Goal: Task Accomplishment & Management: Complete application form

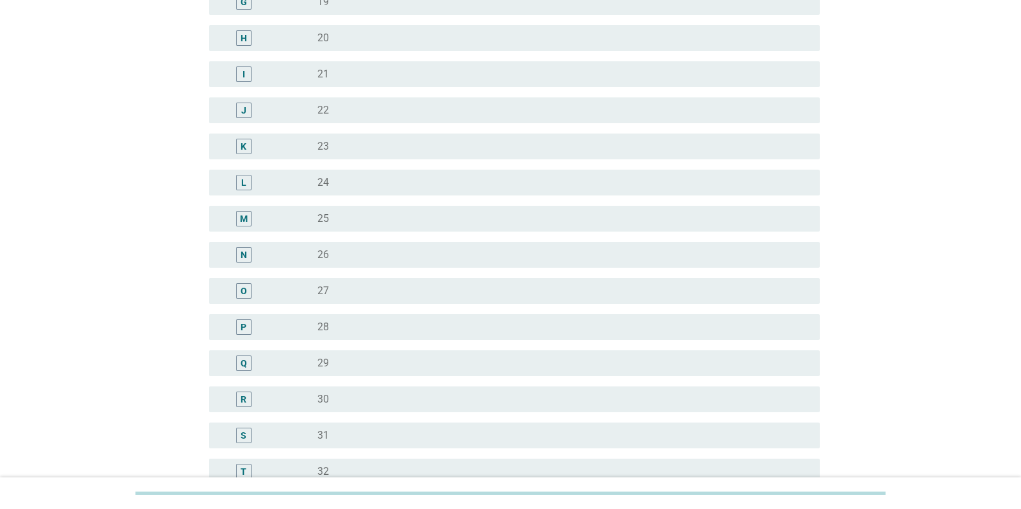
scroll to position [387, 0]
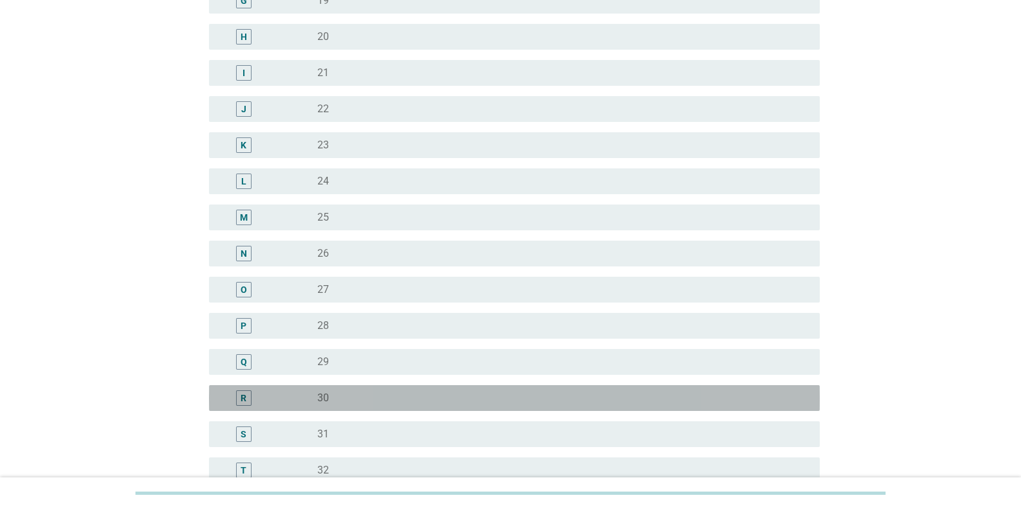
click at [352, 394] on div "radio_button_unchecked 30" at bounding box center [558, 397] width 482 height 13
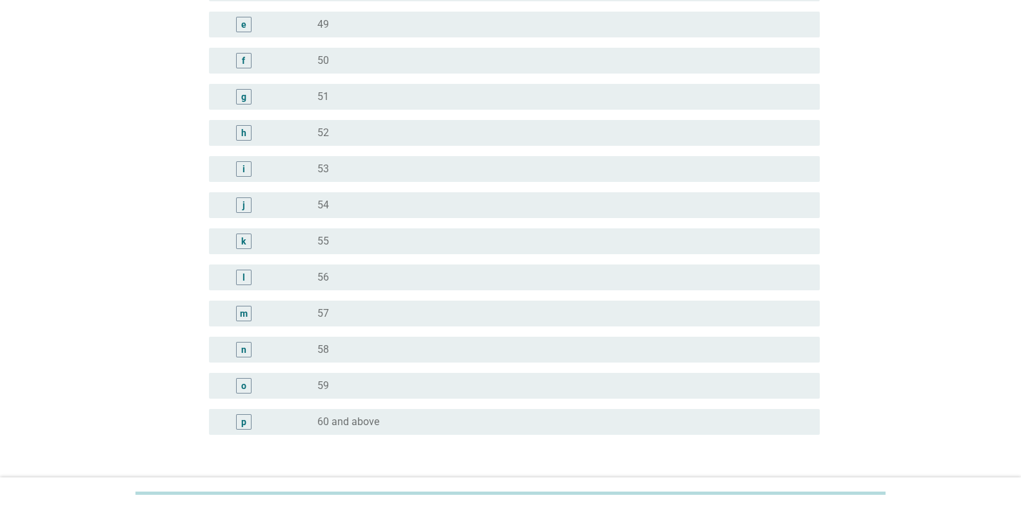
scroll to position [1538, 0]
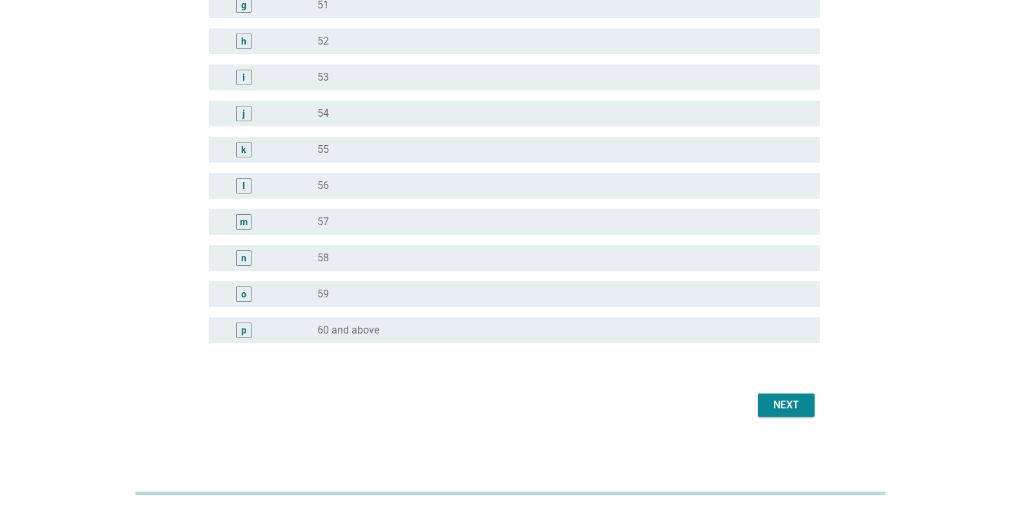
click at [780, 404] on div "Next" at bounding box center [786, 404] width 36 height 15
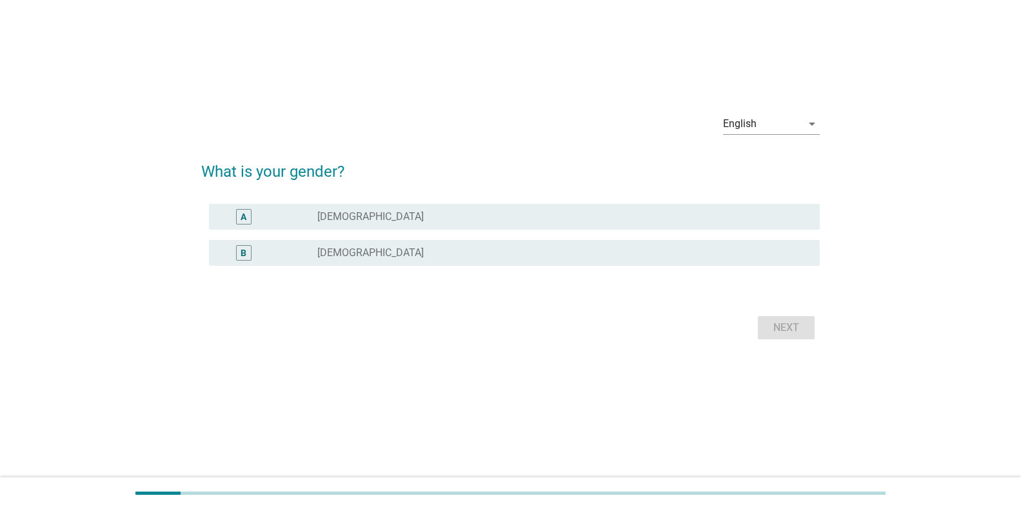
scroll to position [0, 0]
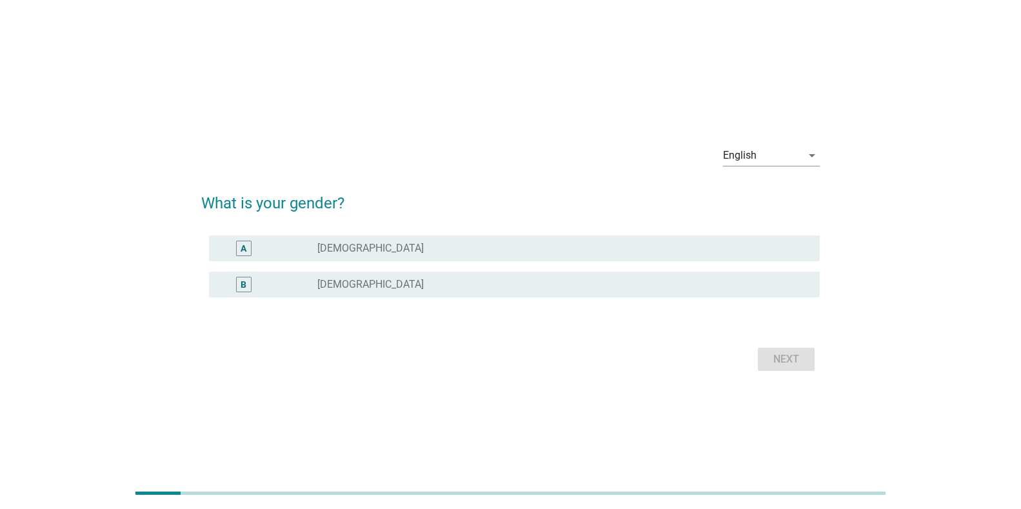
click at [323, 237] on div "A radio_button_unchecked [DEMOGRAPHIC_DATA]" at bounding box center [514, 248] width 611 height 26
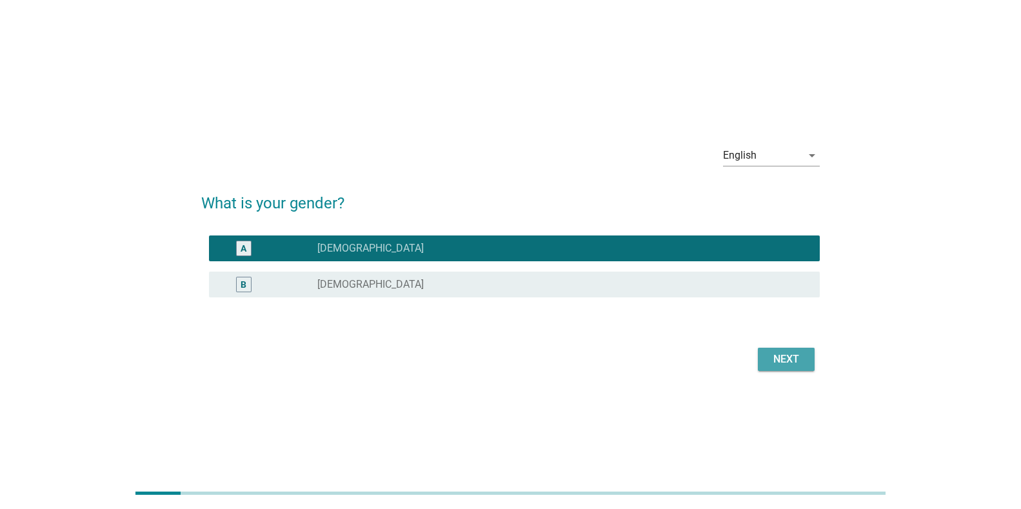
click at [781, 359] on div "Next" at bounding box center [786, 359] width 36 height 15
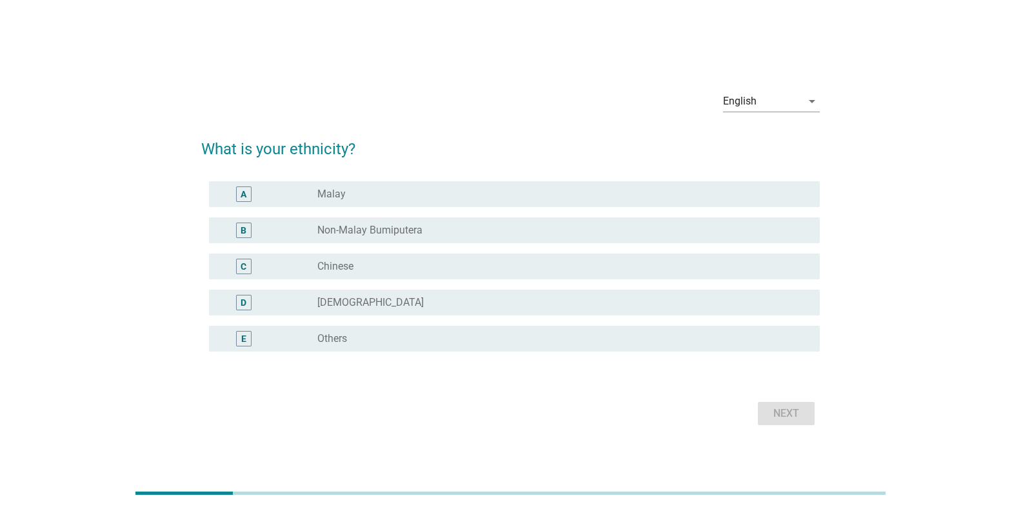
click at [361, 266] on div "radio_button_unchecked Chinese" at bounding box center [558, 266] width 482 height 13
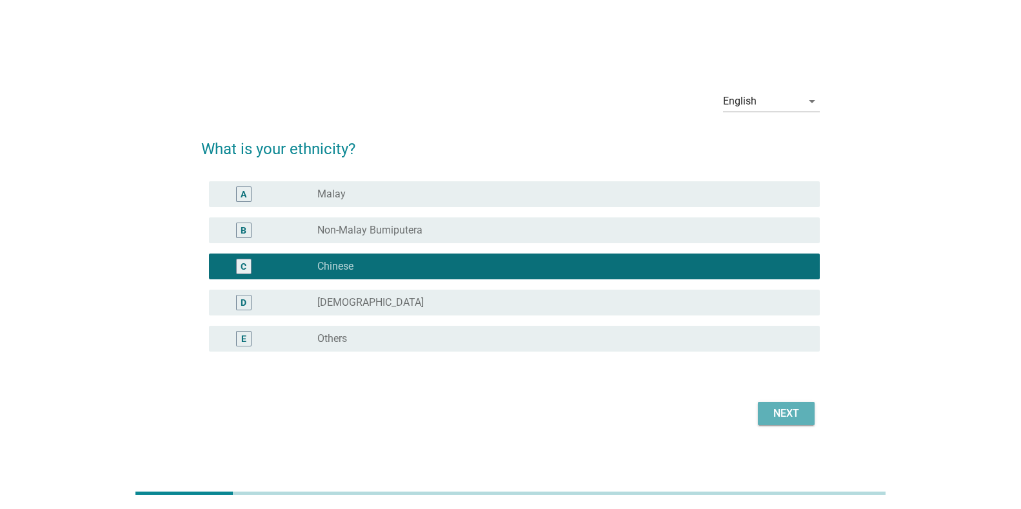
click at [797, 410] on div "Next" at bounding box center [786, 413] width 36 height 15
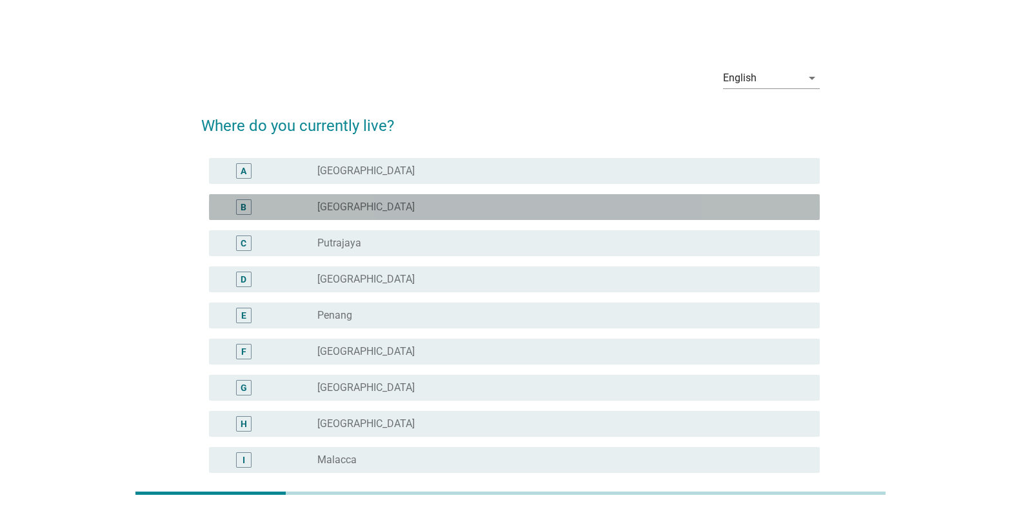
click at [343, 201] on label "[GEOGRAPHIC_DATA]" at bounding box center [365, 207] width 97 height 13
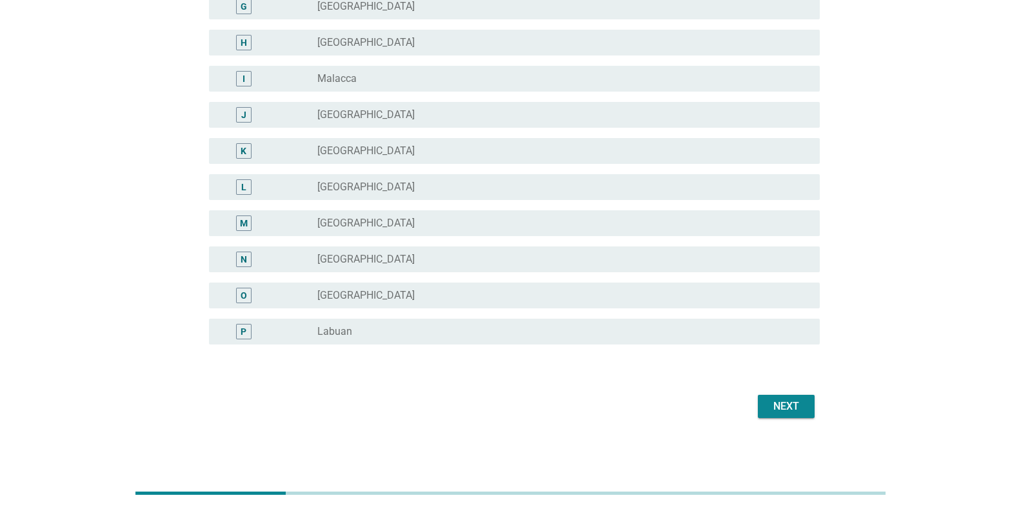
scroll to position [382, 0]
click at [786, 406] on div "Next" at bounding box center [786, 404] width 36 height 15
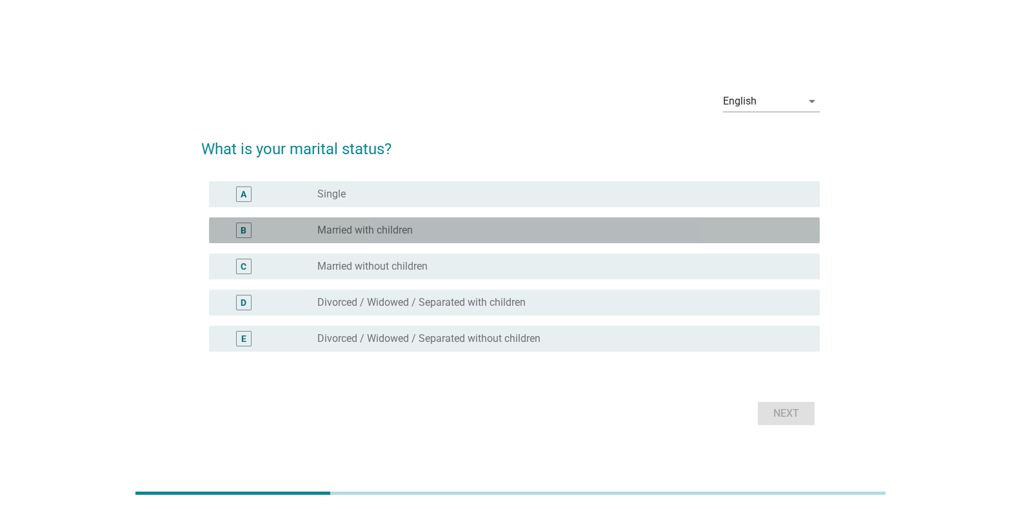
click at [392, 226] on label "Married with children" at bounding box center [364, 230] width 95 height 13
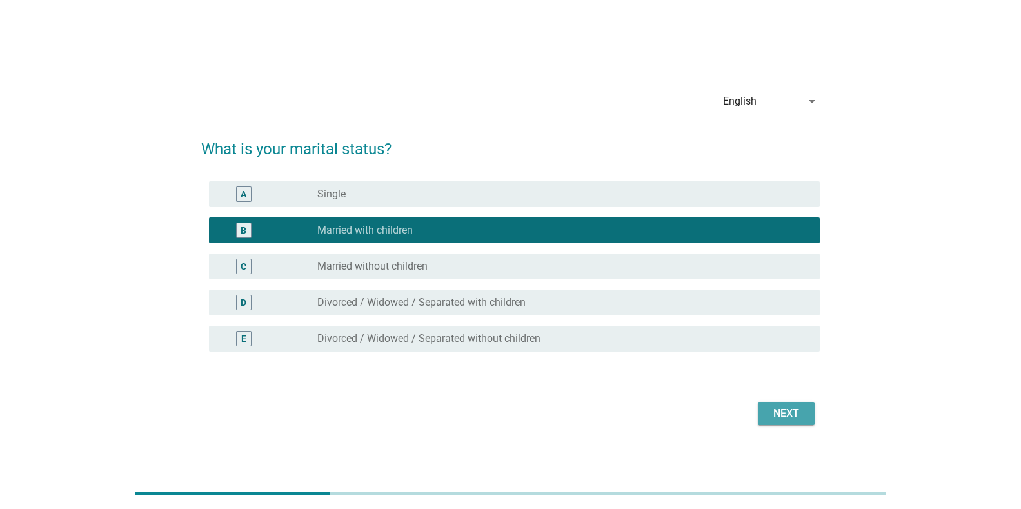
click at [786, 411] on div "Next" at bounding box center [786, 413] width 36 height 15
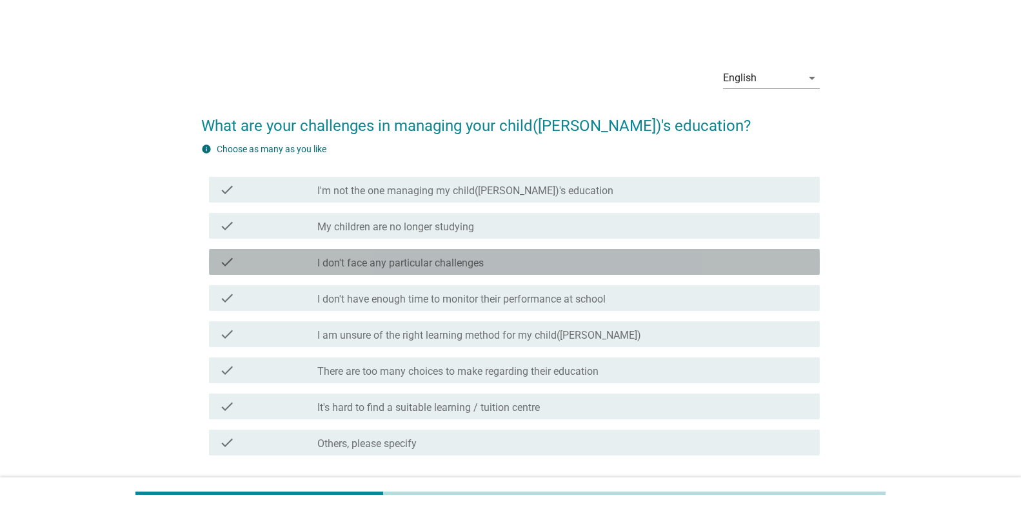
click at [436, 249] on div "check check_box_outline_blank I don't face any particular challenges" at bounding box center [514, 262] width 611 height 26
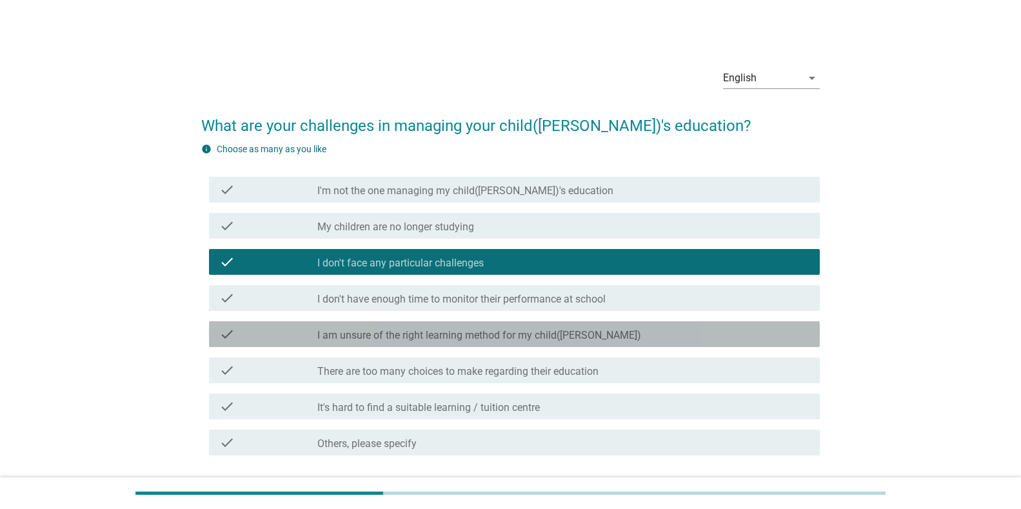
click at [442, 322] on div "check check_box_outline_blank I am unsure of the right learning method for my c…" at bounding box center [514, 334] width 611 height 26
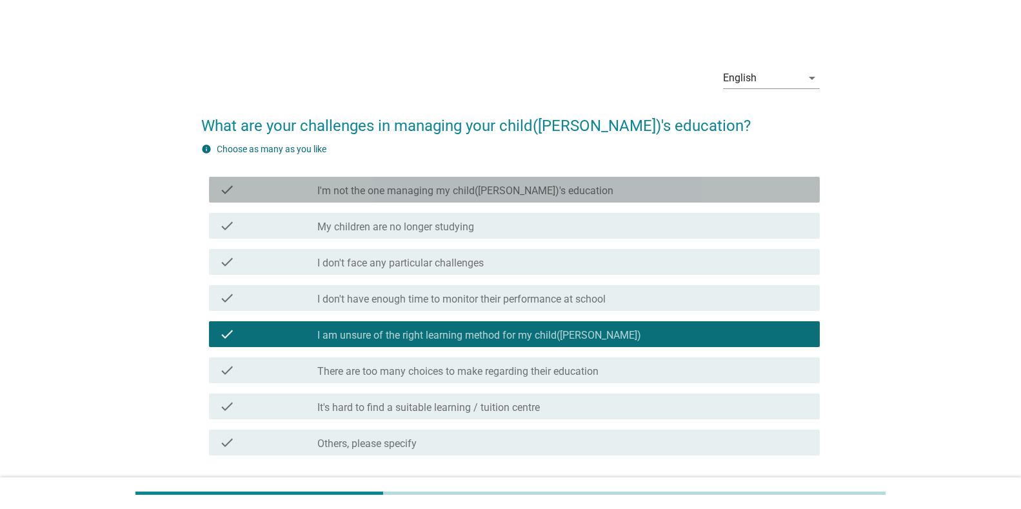
click at [452, 201] on div "check check_box_outline_blank I'm not the one managing my child([PERSON_NAME])'…" at bounding box center [514, 190] width 611 height 26
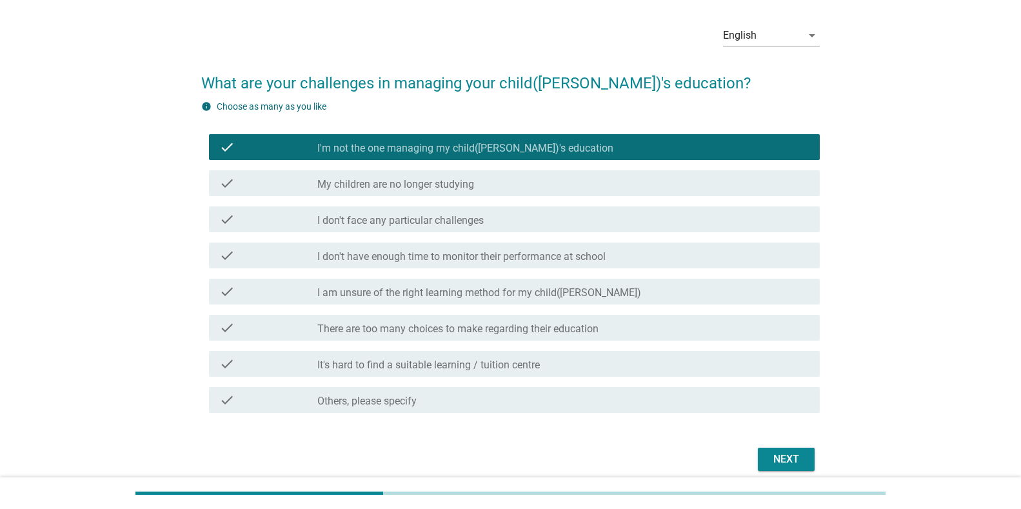
scroll to position [97, 0]
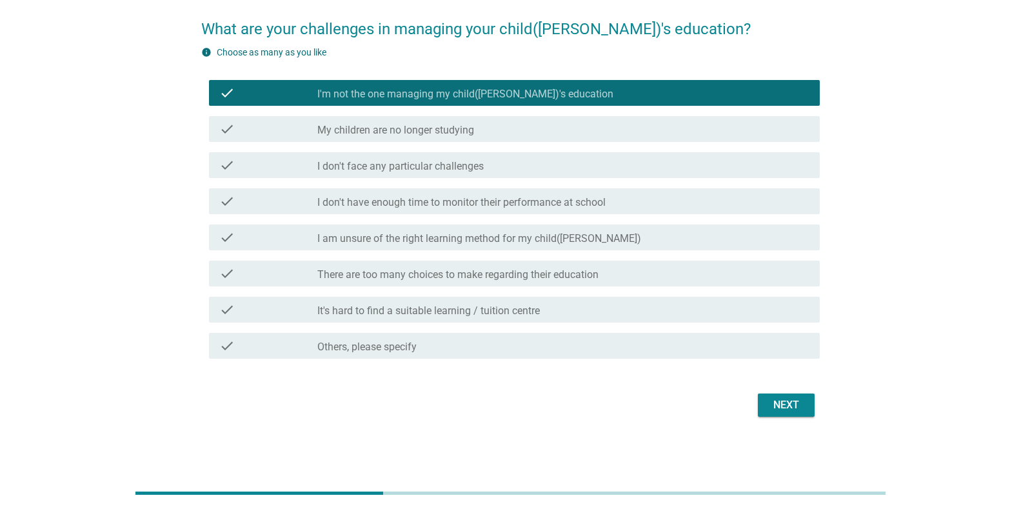
click at [773, 406] on div "Next" at bounding box center [786, 404] width 36 height 15
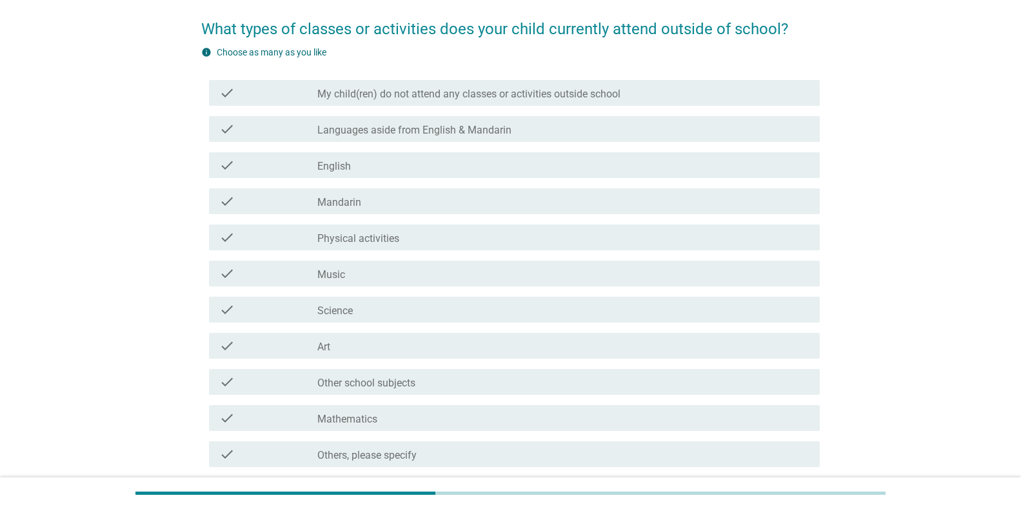
scroll to position [0, 0]
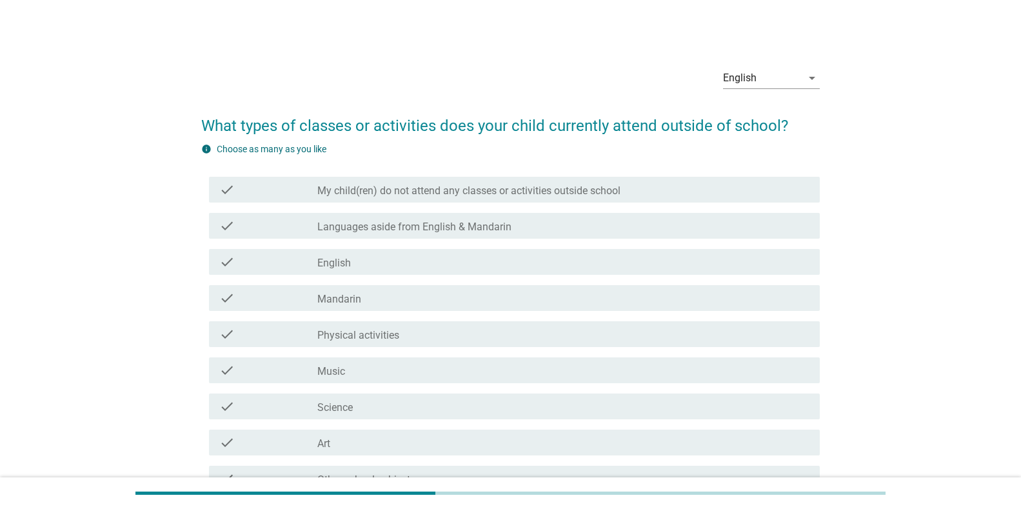
click at [446, 295] on div "check_box_outline_blank Mandarin" at bounding box center [563, 297] width 492 height 15
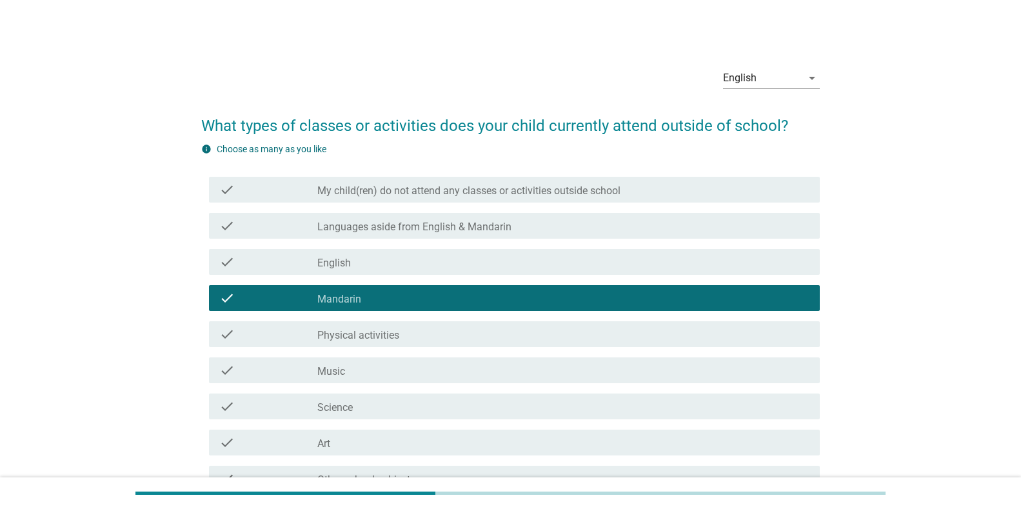
click at [447, 268] on div "check_box_outline_blank English" at bounding box center [563, 261] width 492 height 15
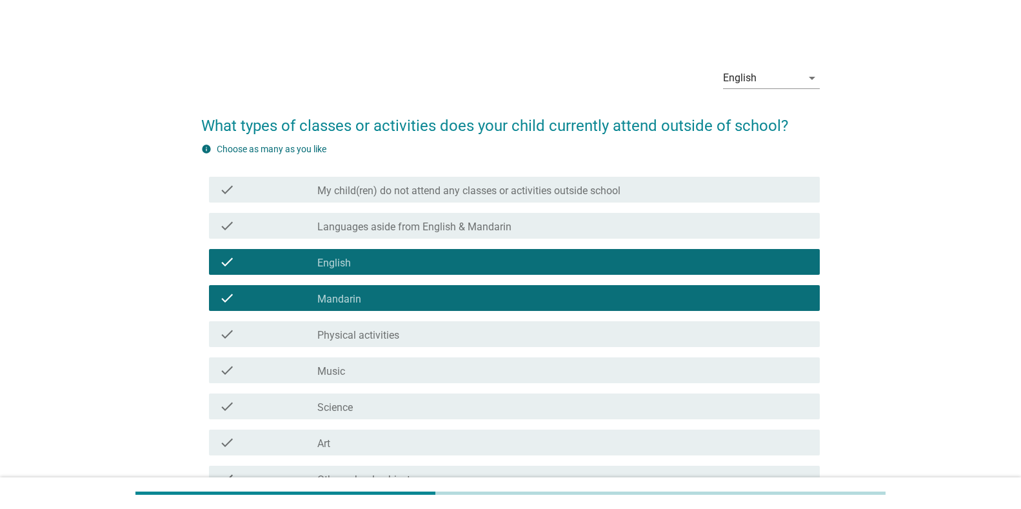
scroll to position [205, 0]
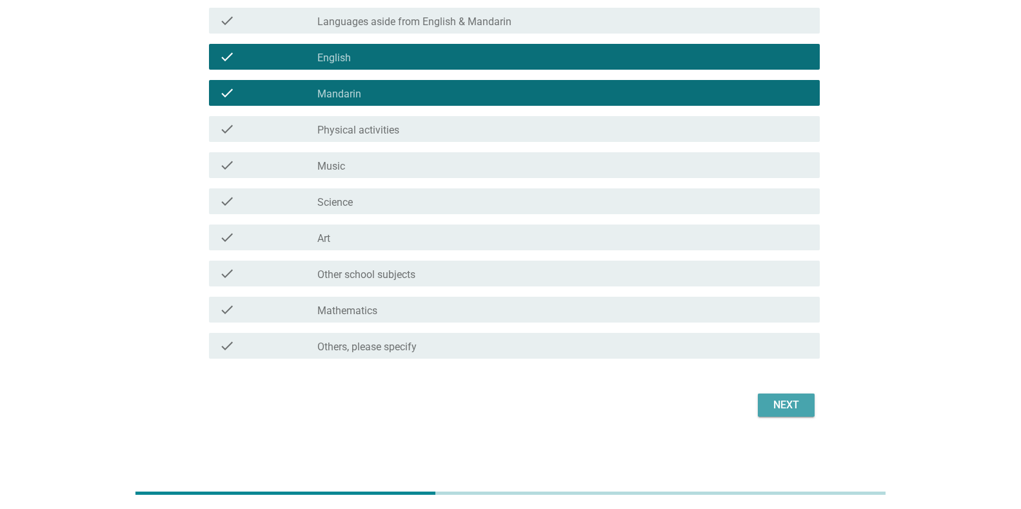
click at [794, 408] on div "Next" at bounding box center [786, 404] width 36 height 15
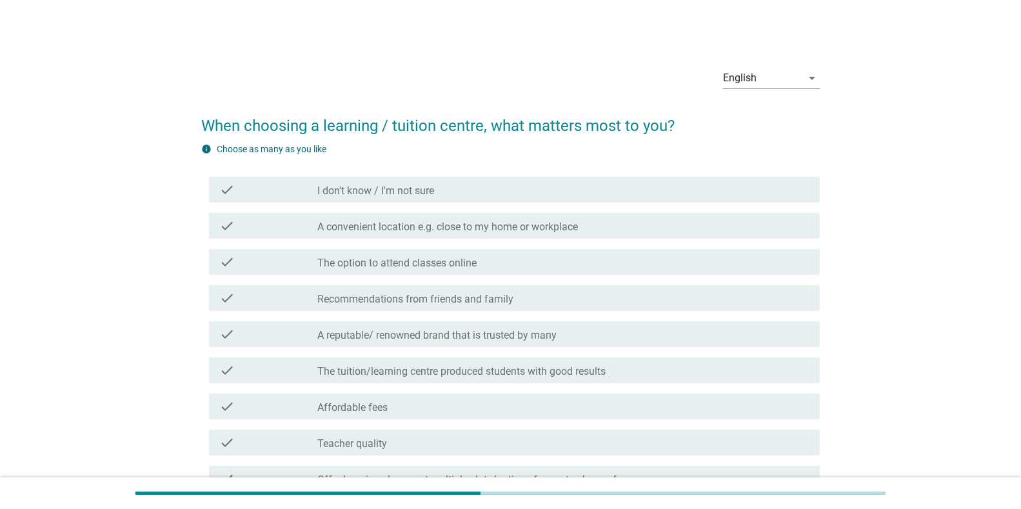
click at [426, 264] on label "The option to attend classes online" at bounding box center [396, 263] width 159 height 13
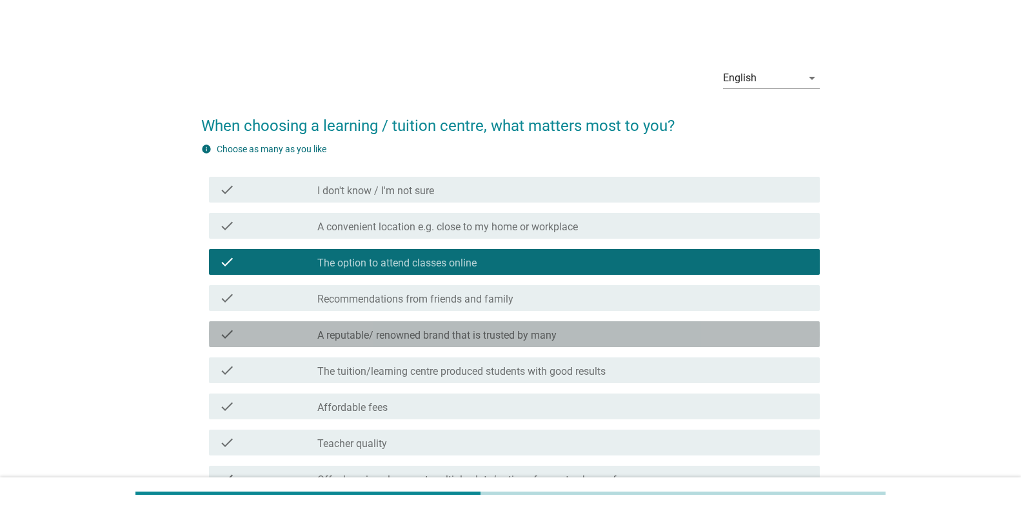
click at [446, 330] on label "A reputable/ renowned brand that is trusted by many" at bounding box center [436, 335] width 239 height 13
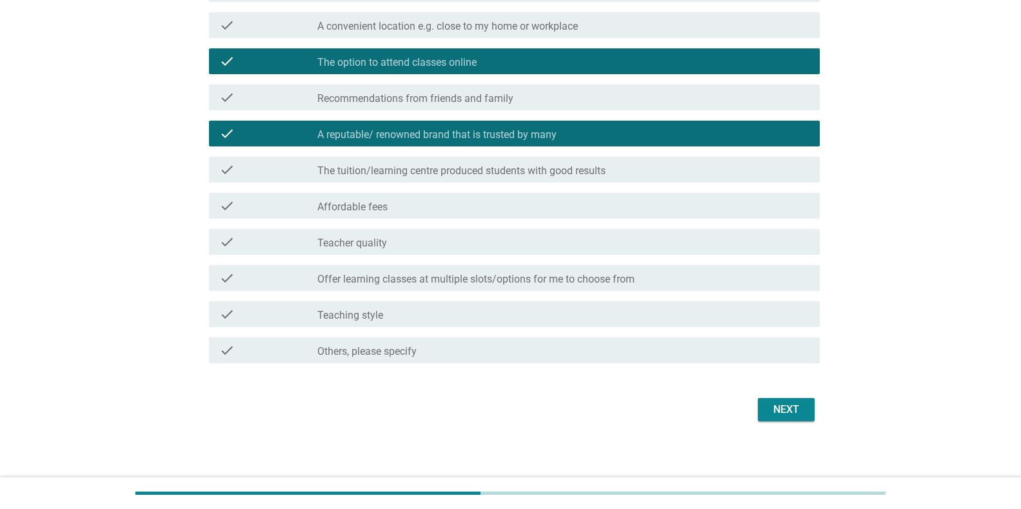
scroll to position [205, 0]
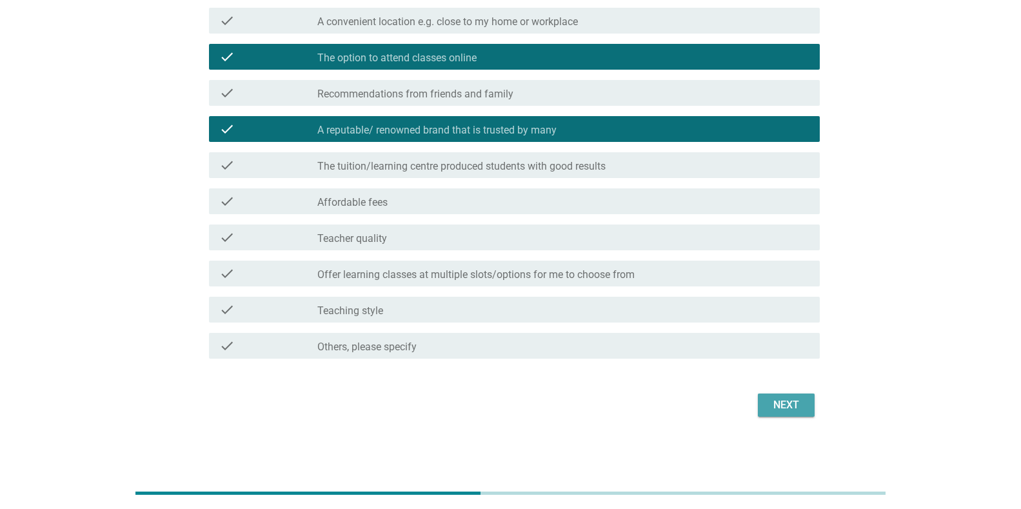
click at [773, 401] on div "Next" at bounding box center [786, 404] width 36 height 15
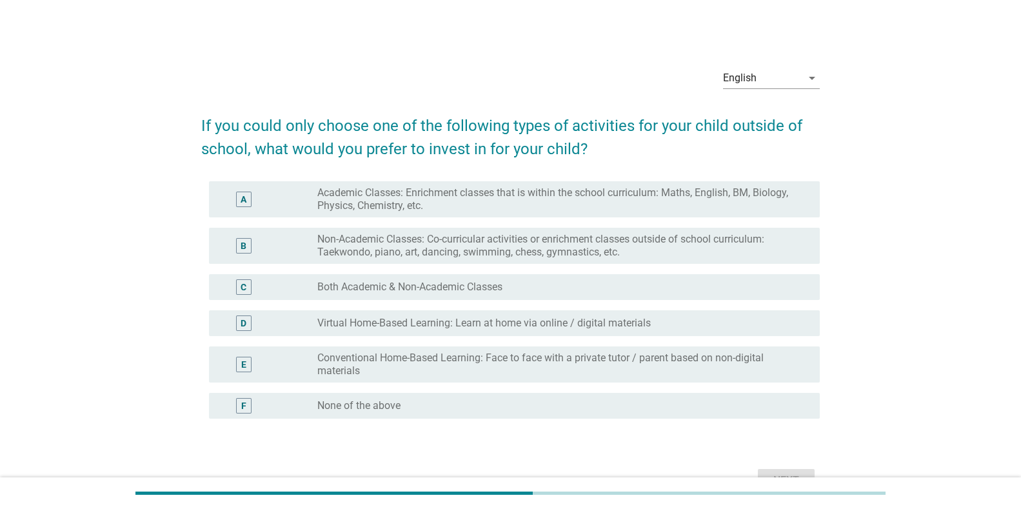
click at [409, 241] on label "Non-Academic Classes: Co-curricular activities or enrichment classes outside of…" at bounding box center [558, 246] width 482 height 26
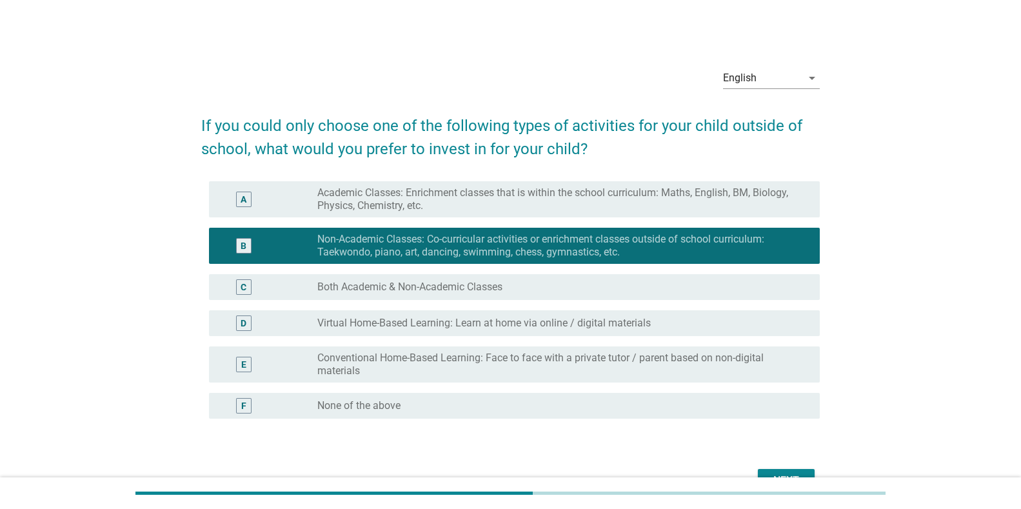
click at [424, 304] on div "C radio_button_unchecked Both Academic & Non-Academic Classes" at bounding box center [510, 287] width 619 height 36
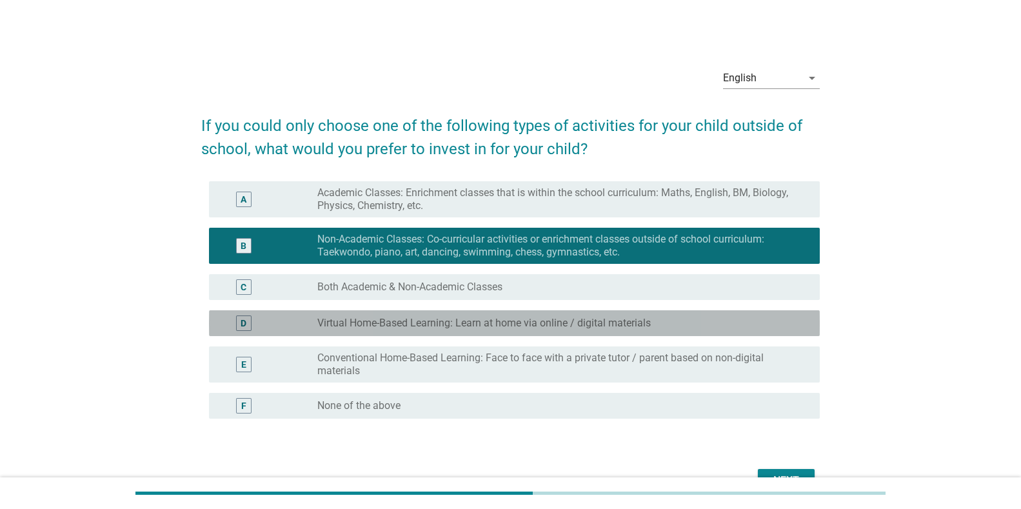
click at [442, 330] on div "radio_button_unchecked Virtual Home-Based Learning: Learn at home via online / …" at bounding box center [563, 322] width 492 height 15
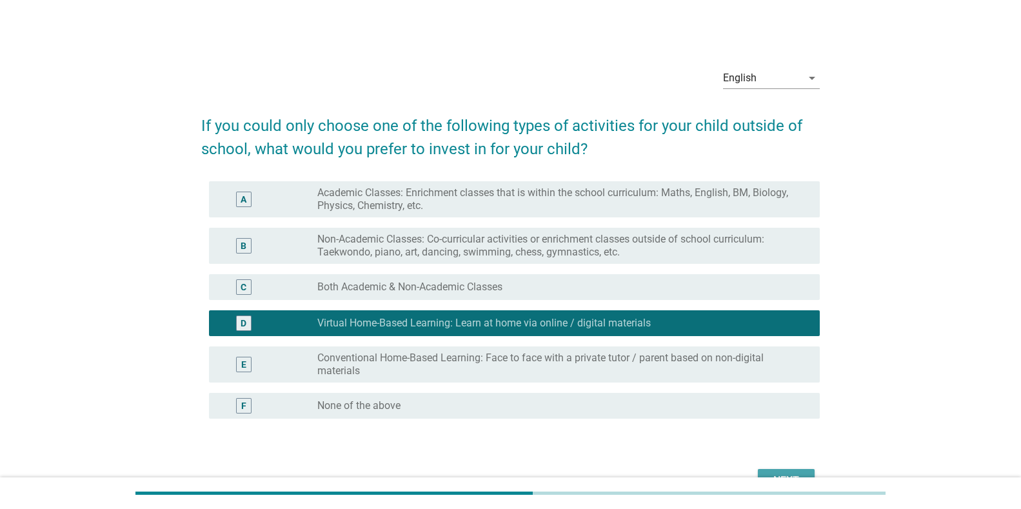
click at [798, 473] on div "Next" at bounding box center [786, 480] width 36 height 15
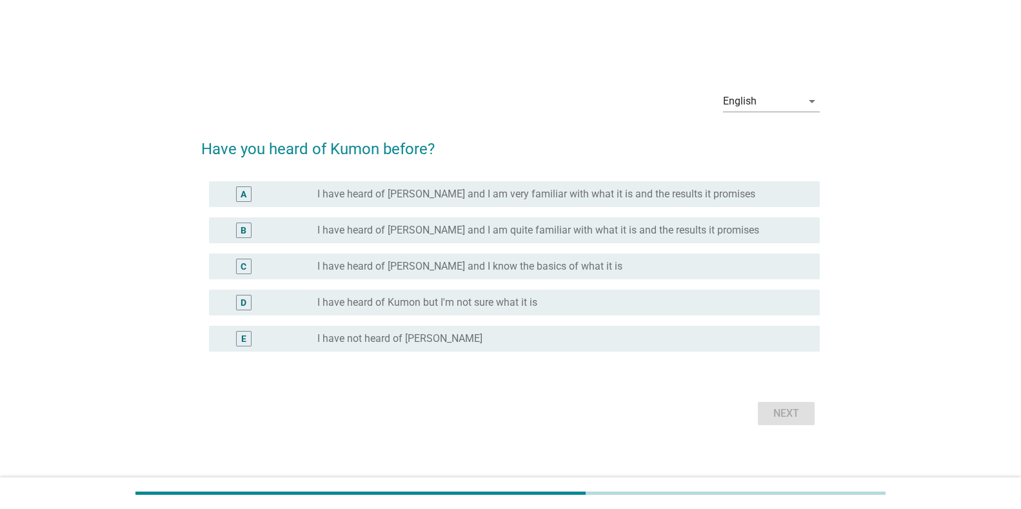
click at [461, 263] on label "I have heard of [PERSON_NAME] and I know the basics of what it is" at bounding box center [469, 266] width 305 height 13
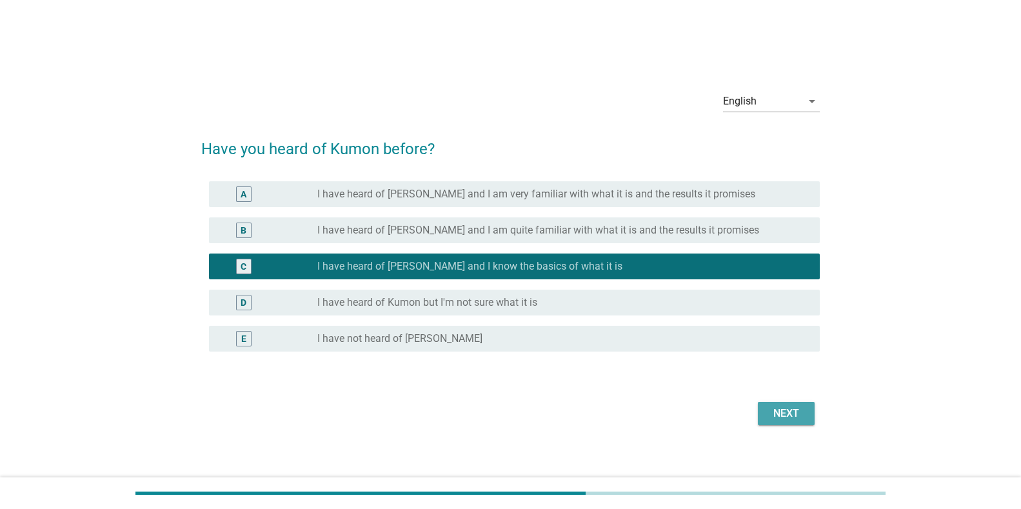
click at [777, 411] on div "Next" at bounding box center [786, 413] width 36 height 15
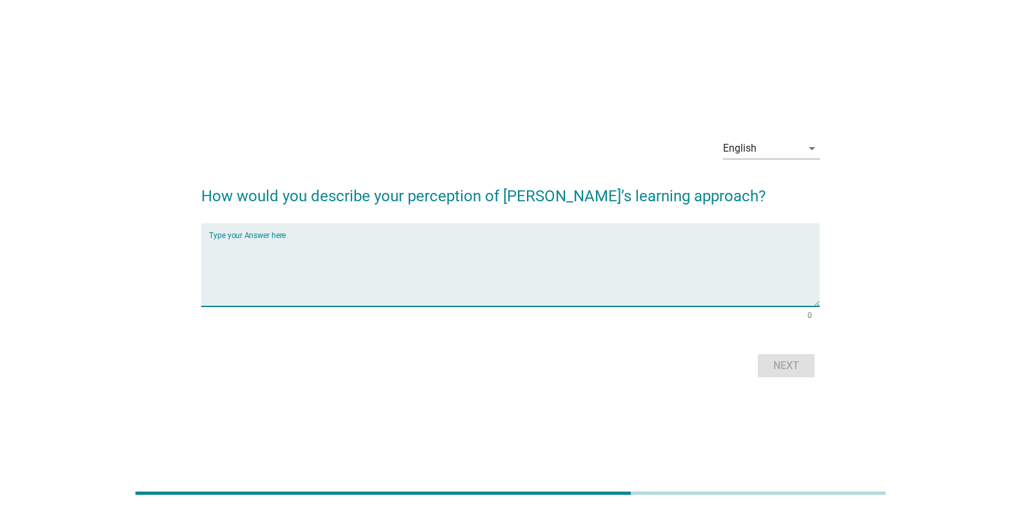
click at [308, 293] on textarea "Type your Answer here" at bounding box center [514, 273] width 611 height 68
type textarea "good cheap and fit"
click at [784, 364] on div "Next" at bounding box center [786, 365] width 36 height 15
click at [256, 281] on textarea "Type your Answer here" at bounding box center [514, 273] width 611 height 68
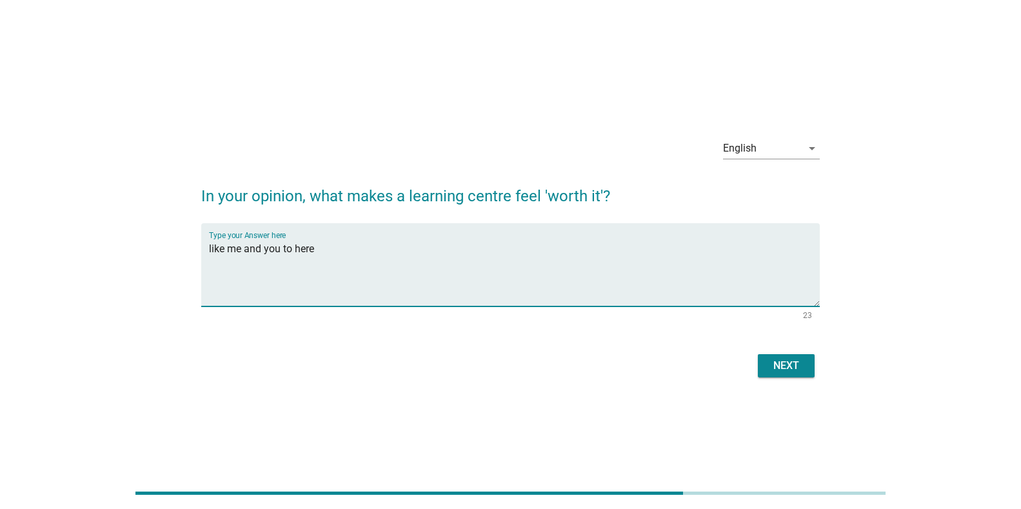
type textarea "like me and you to here"
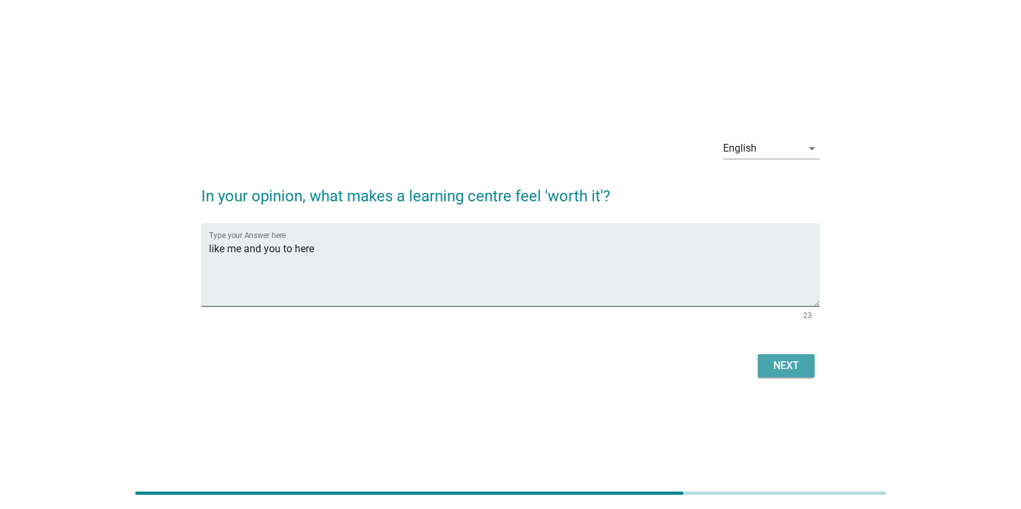
click at [788, 367] on div "Next" at bounding box center [786, 365] width 36 height 15
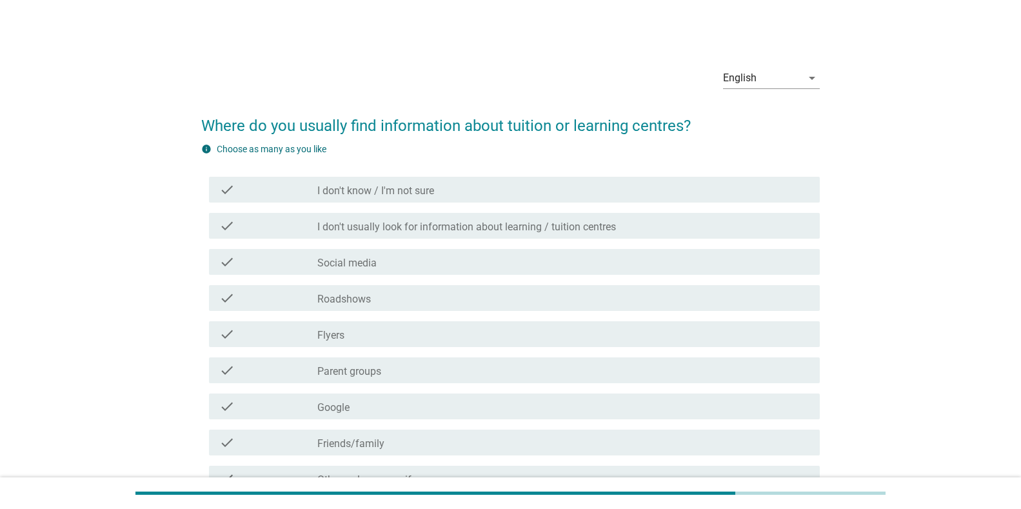
click at [438, 292] on div "check_box_outline_blank Roadshows" at bounding box center [563, 297] width 492 height 15
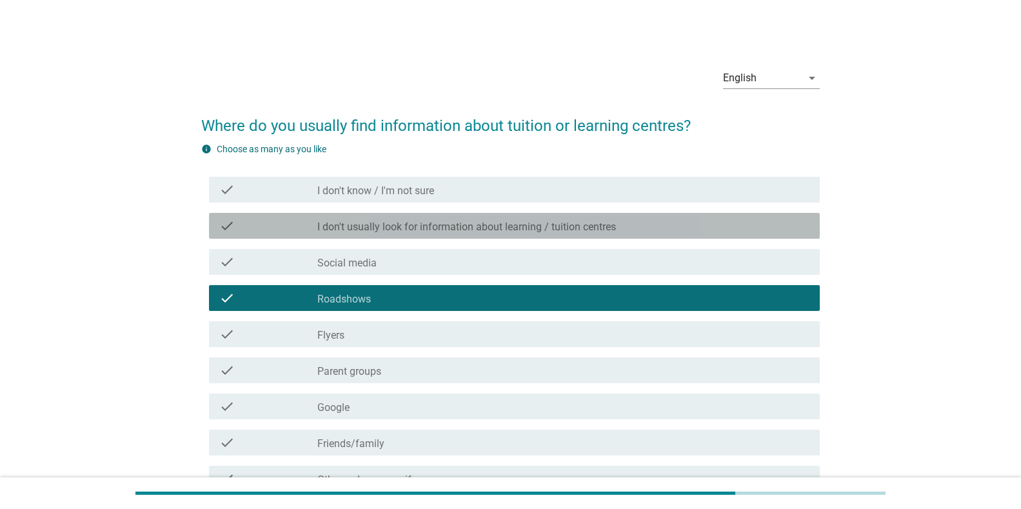
click at [465, 228] on label "I don't usually look for information about learning / tuition centres" at bounding box center [466, 227] width 299 height 13
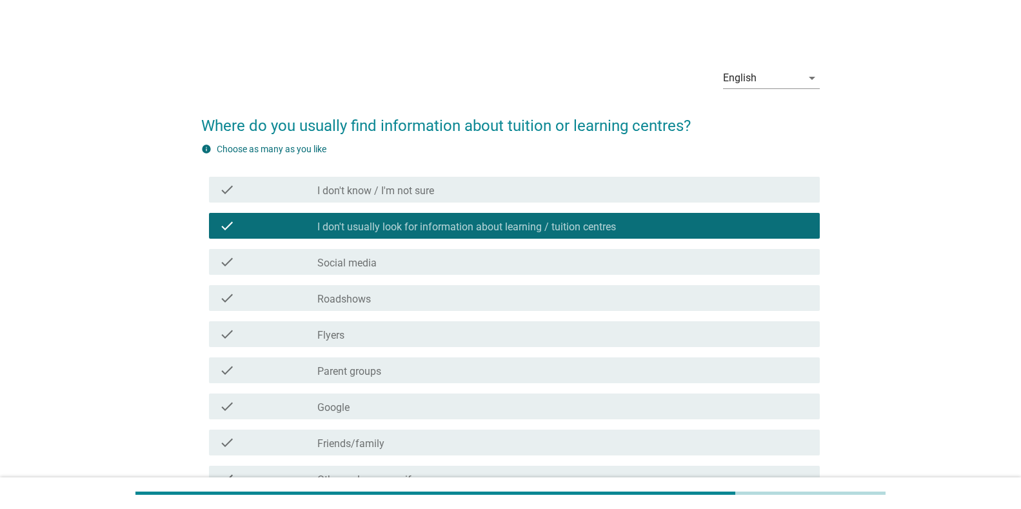
click at [466, 298] on div "check_box_outline_blank Roadshows" at bounding box center [563, 297] width 492 height 15
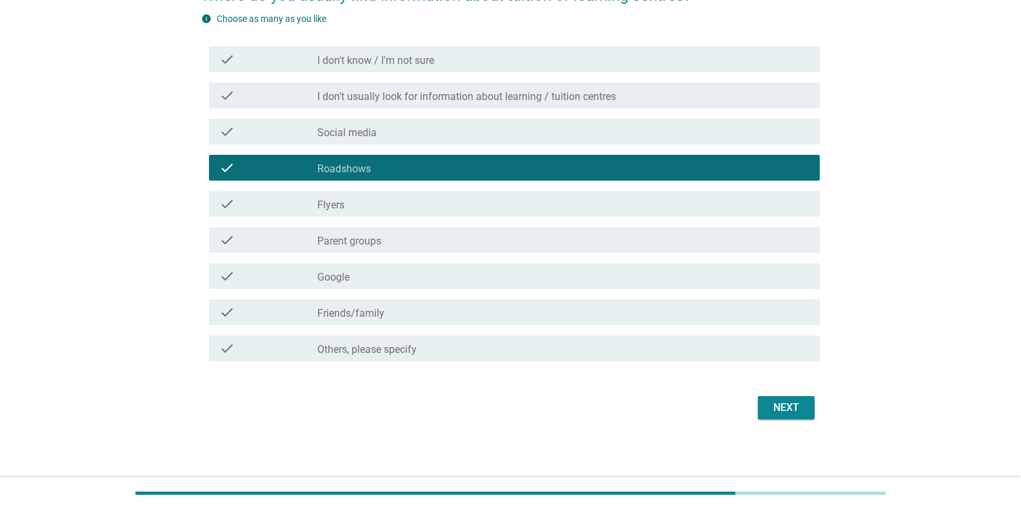
scroll to position [133, 0]
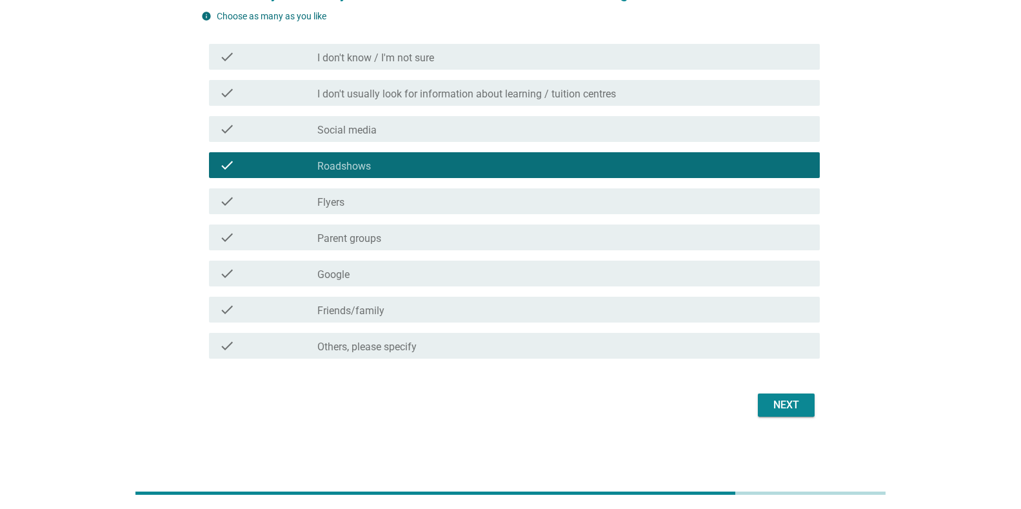
click at [500, 244] on div "check_box_outline_blank Parent groups" at bounding box center [563, 237] width 492 height 15
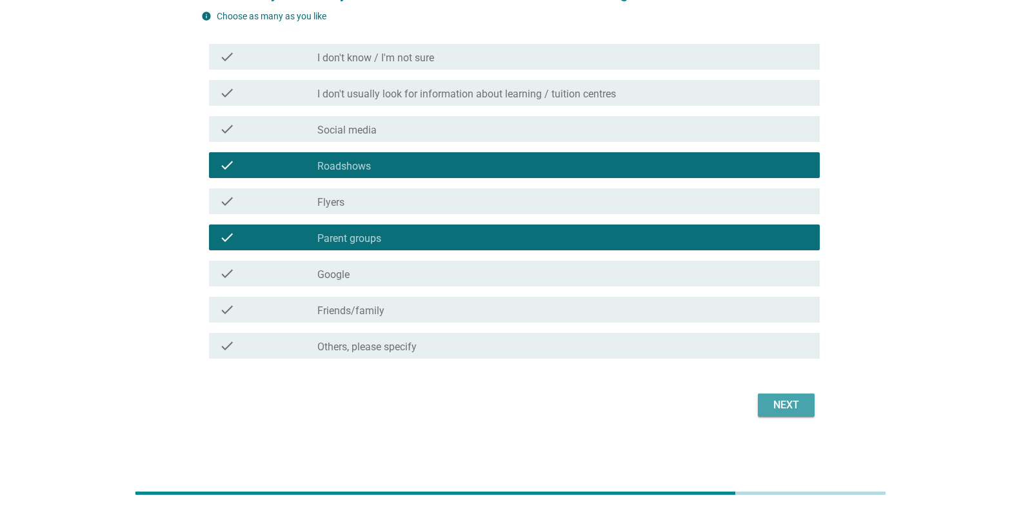
click at [798, 415] on button "Next" at bounding box center [786, 404] width 57 height 23
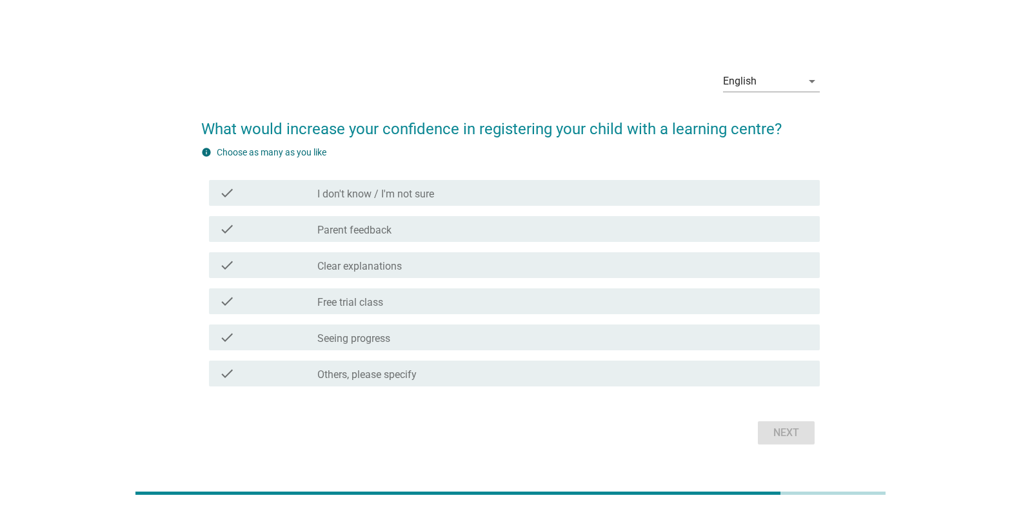
click at [488, 249] on div "check check_box_outline_blank Clear explanations" at bounding box center [510, 265] width 619 height 36
click at [495, 266] on div "check_box_outline_blank Clear explanations" at bounding box center [563, 264] width 492 height 15
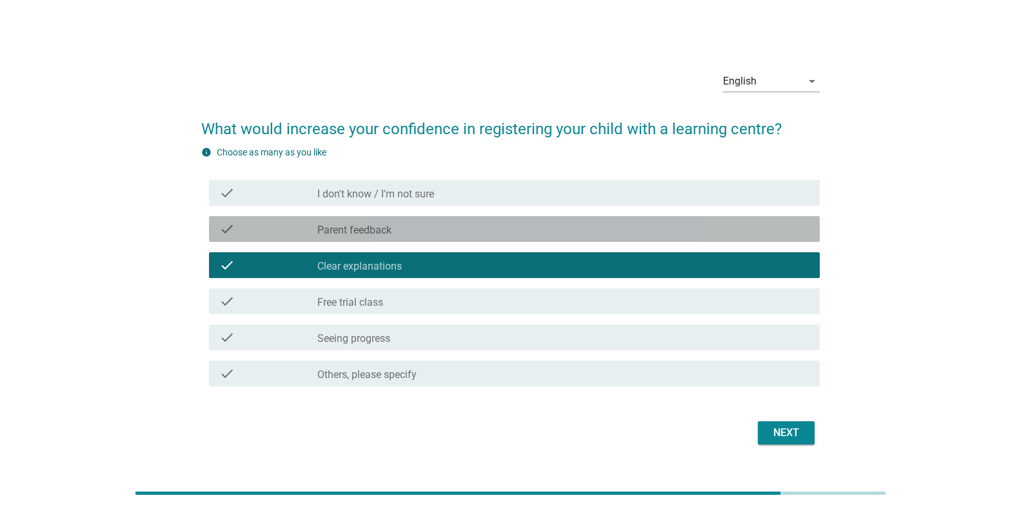
click at [507, 236] on div "check_box_outline_blank Parent feedback" at bounding box center [563, 228] width 492 height 15
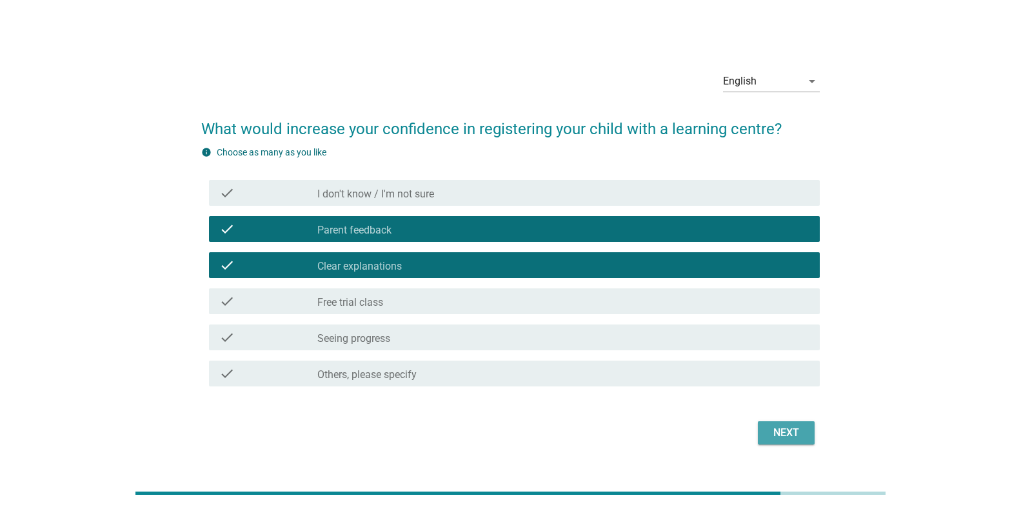
click at [795, 429] on div "Next" at bounding box center [786, 432] width 36 height 15
